Goal: Information Seeking & Learning: Learn about a topic

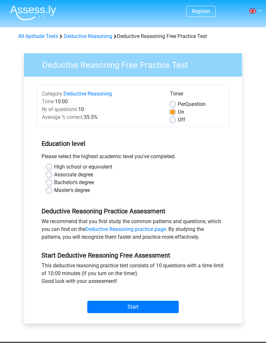
click at [56, 193] on label "Master's degree" at bounding box center [72, 190] width 36 height 8
click at [52, 193] on input "Master's degree" at bounding box center [48, 189] width 5 height 6
radio input "true"
click at [161, 232] on link "Deductive Reasoning practice page" at bounding box center [125, 229] width 81 height 6
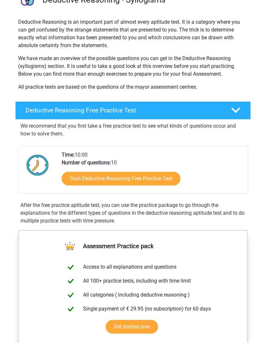
scroll to position [59, 0]
click at [158, 183] on link "Start Deductive Reasoning Free Practice Test" at bounding box center [121, 179] width 119 height 14
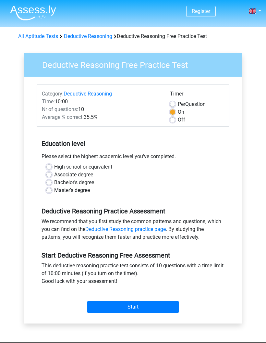
click at [62, 193] on label "Master's degree" at bounding box center [72, 190] width 36 height 8
click at [52, 193] on input "Master's degree" at bounding box center [48, 189] width 5 height 6
radio input "true"
click at [168, 302] on input "Start" at bounding box center [133, 307] width 92 height 12
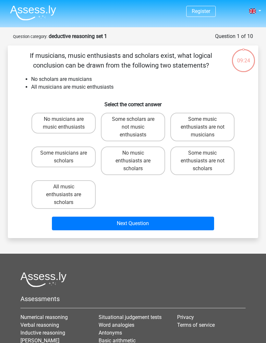
click at [146, 158] on label "No music enthusiasts are scholars" at bounding box center [133, 160] width 64 height 29
click at [137, 157] on input "No music enthusiasts are scholars" at bounding box center [135, 155] width 4 height 4
radio input "true"
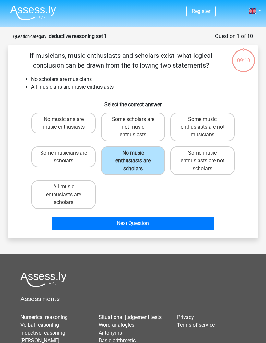
click at [142, 157] on label "No music enthusiasts are scholars" at bounding box center [133, 160] width 64 height 29
click at [137, 157] on input "No music enthusiasts are scholars" at bounding box center [135, 155] width 4 height 4
click at [225, 162] on label "Some music enthusiasts are not scholars" at bounding box center [202, 160] width 64 height 29
click at [207, 157] on input "Some music enthusiasts are not scholars" at bounding box center [205, 155] width 4 height 4
radio input "true"
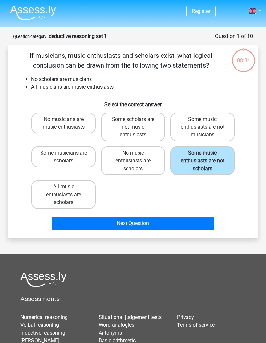
click at [179, 220] on button "Next Question" at bounding box center [133, 224] width 163 height 14
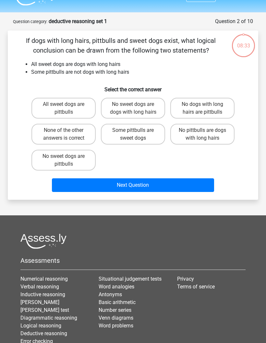
scroll to position [32, 0]
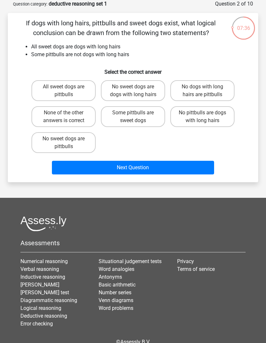
click at [50, 120] on label "None of the other answers is correct" at bounding box center [63, 116] width 64 height 21
click at [64, 117] on input "None of the other answers is correct" at bounding box center [66, 115] width 4 height 4
radio input "true"
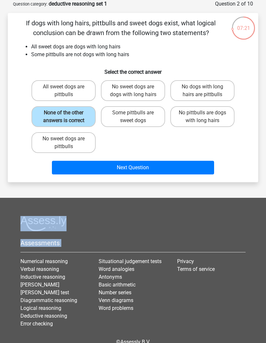
click at [251, 46] on div "If dogs with long hairs, pittbulls and sweet dogs exist, what logical conclusio…" at bounding box center [132, 97] width 245 height 159
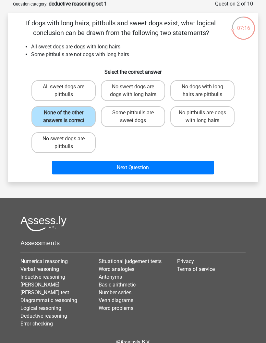
click at [164, 171] on button "Next Question" at bounding box center [133, 168] width 163 height 14
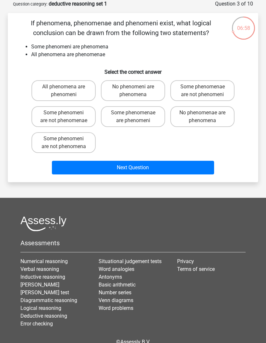
click at [149, 120] on label "Some phenomenae are phenomeni" at bounding box center [133, 116] width 64 height 21
click at [137, 117] on input "Some phenomenae are phenomeni" at bounding box center [135, 115] width 4 height 4
radio input "true"
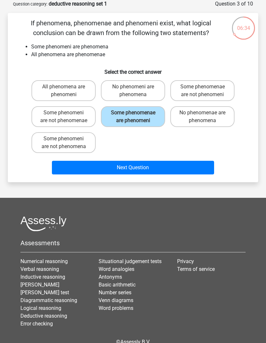
click at [167, 174] on button "Next Question" at bounding box center [133, 168] width 163 height 14
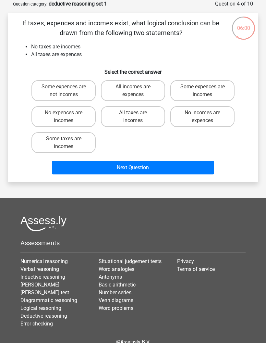
click at [44, 116] on label "No expences are incomes" at bounding box center [63, 116] width 64 height 21
click at [64, 116] on input "No expences are incomes" at bounding box center [66, 115] width 4 height 4
radio input "true"
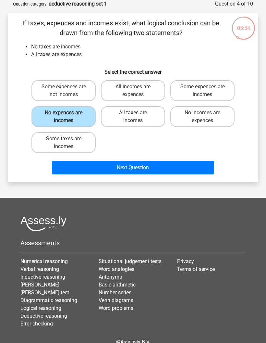
click at [190, 168] on button "Next Question" at bounding box center [133, 168] width 163 height 14
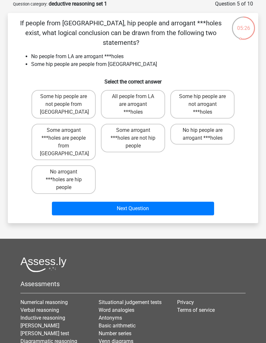
click at [213, 95] on label "Some hip people are not arrogant ***holes" at bounding box center [202, 104] width 64 height 29
click at [207, 96] on input "Some hip people are not arrogant ***holes" at bounding box center [205, 98] width 4 height 4
radio input "true"
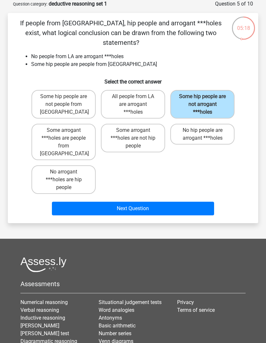
click at [191, 202] on button "Next Question" at bounding box center [133, 209] width 163 height 14
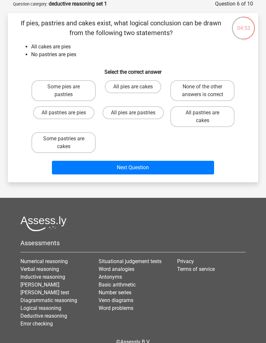
click at [223, 91] on label "None of the other answers is correct" at bounding box center [202, 90] width 64 height 21
click at [207, 91] on input "None of the other answers is correct" at bounding box center [205, 89] width 4 height 4
radio input "true"
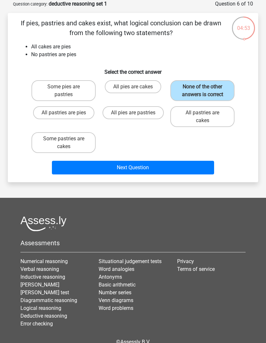
click at [196, 168] on button "Next Question" at bounding box center [133, 168] width 163 height 14
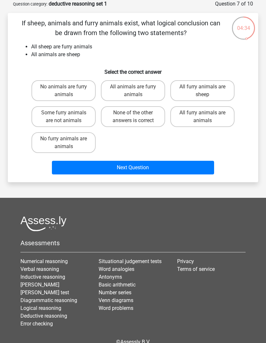
click at [149, 94] on label "All animals are furry animals" at bounding box center [133, 90] width 64 height 21
click at [137, 91] on input "All animals are furry animals" at bounding box center [135, 89] width 4 height 4
radio input "true"
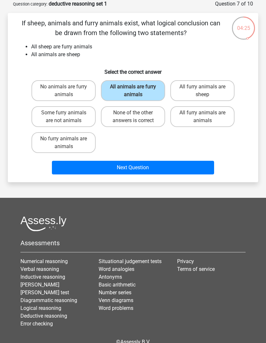
click at [170, 173] on button "Next Question" at bounding box center [133, 168] width 163 height 14
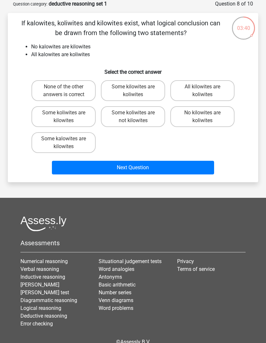
click at [46, 91] on label "None of the other answers is correct" at bounding box center [63, 90] width 64 height 21
click at [64, 91] on input "None of the other answers is correct" at bounding box center [66, 89] width 4 height 4
radio input "true"
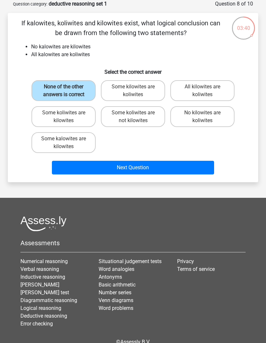
click at [167, 169] on button "Next Question" at bounding box center [133, 168] width 163 height 14
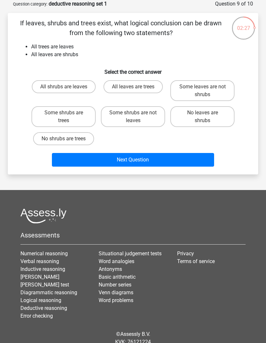
click at [41, 120] on label "Some shrubs are trees" at bounding box center [63, 116] width 64 height 21
click at [64, 117] on input "Some shrubs are trees" at bounding box center [66, 115] width 4 height 4
radio input "true"
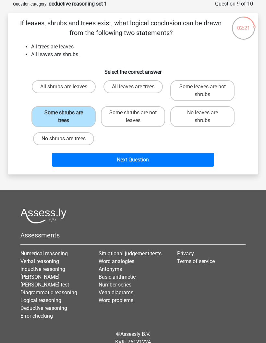
click at [161, 162] on button "Next Question" at bounding box center [133, 160] width 163 height 14
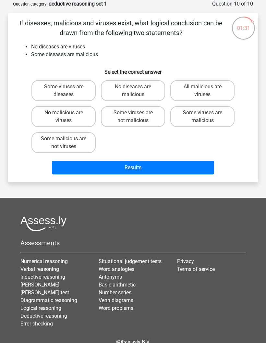
click at [85, 144] on label "Some malicious are not viruses" at bounding box center [63, 142] width 64 height 21
click at [68, 143] on input "Some malicious are not viruses" at bounding box center [66, 141] width 4 height 4
radio input "true"
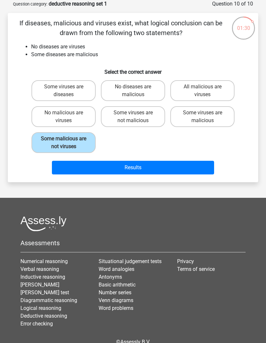
click at [149, 166] on button "Results" at bounding box center [133, 168] width 163 height 14
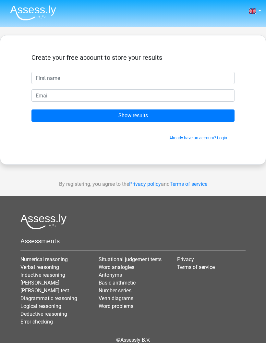
click at [182, 72] on input "text" at bounding box center [132, 78] width 203 height 12
type input "K"
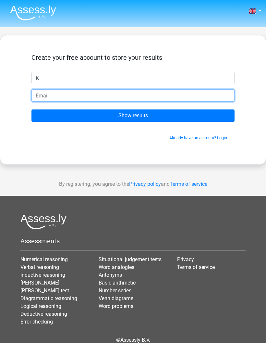
click at [159, 100] on input "email" at bounding box center [132, 95] width 203 height 12
type input "[EMAIL_ADDRESS][DOMAIN_NAME]"
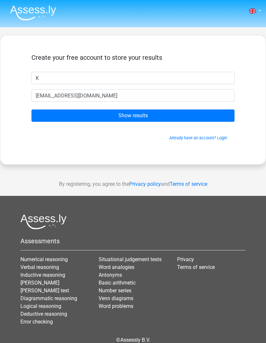
click at [172, 112] on input "Show results" at bounding box center [132, 115] width 203 height 12
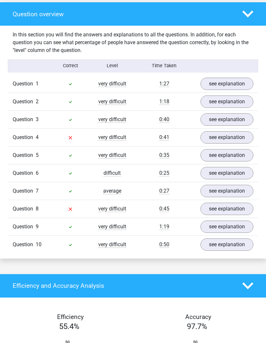
scroll to position [487, 0]
click at [240, 137] on link "see explanation" at bounding box center [227, 137] width 53 height 12
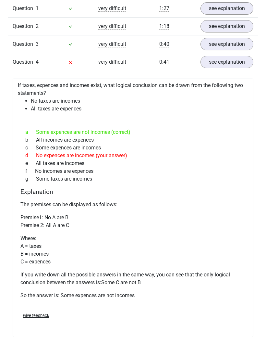
scroll to position [559, 0]
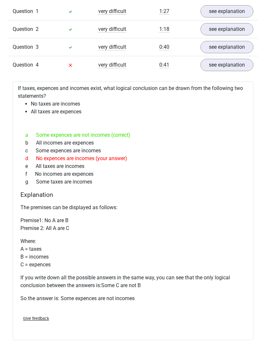
click at [227, 63] on link "see explanation" at bounding box center [227, 65] width 53 height 12
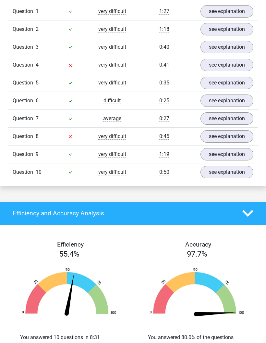
click at [225, 138] on link "see explanation" at bounding box center [227, 136] width 53 height 12
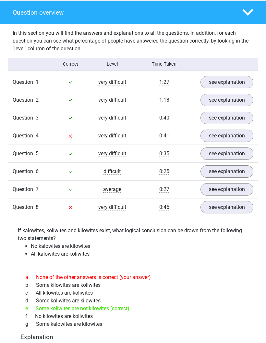
scroll to position [408, 0]
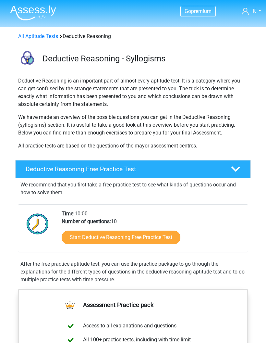
scroll to position [85, 0]
